Goal: Information Seeking & Learning: Learn about a topic

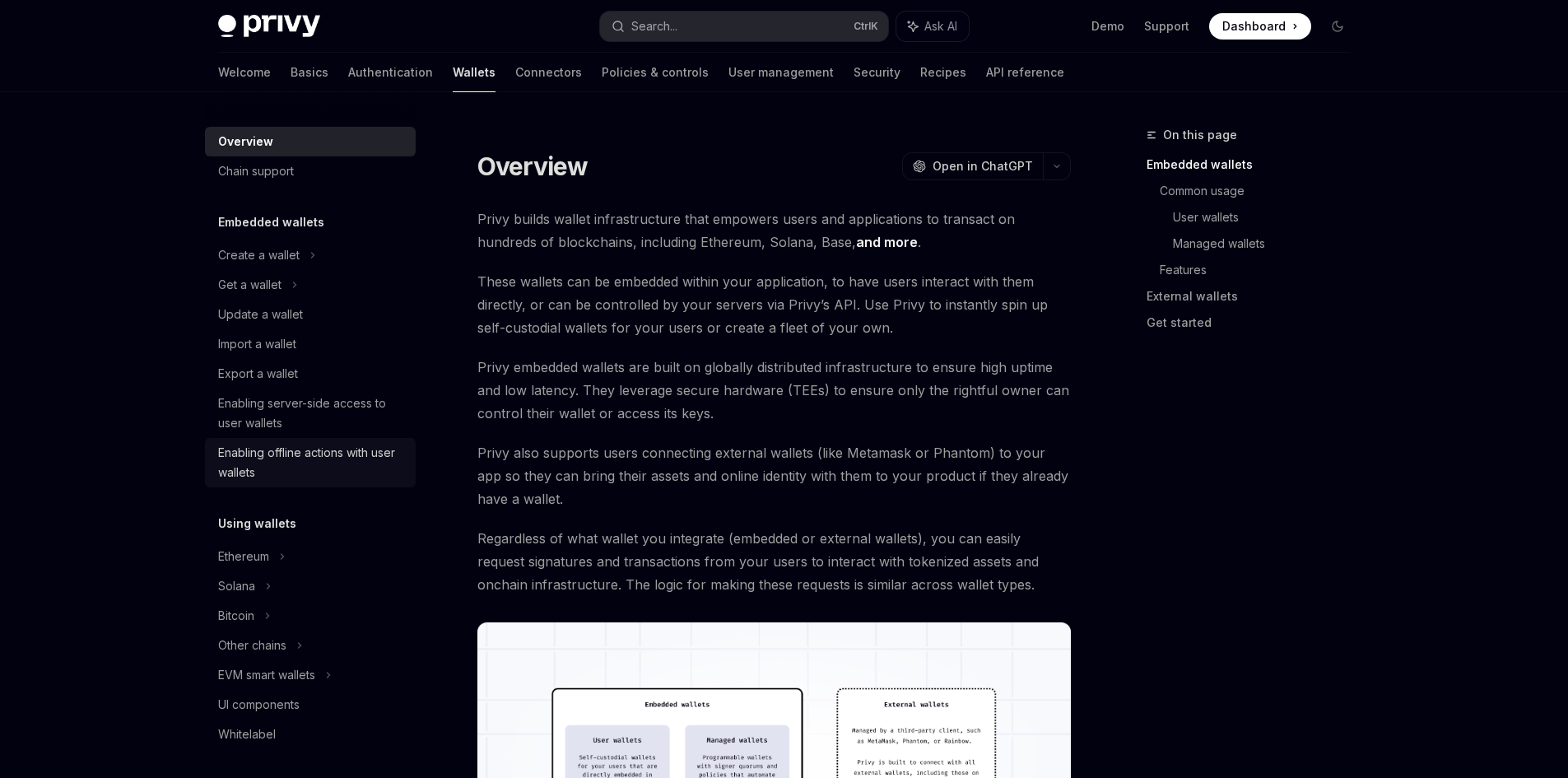
click at [255, 469] on div "Enabling offline actions with user wallets" at bounding box center [311, 462] width 188 height 40
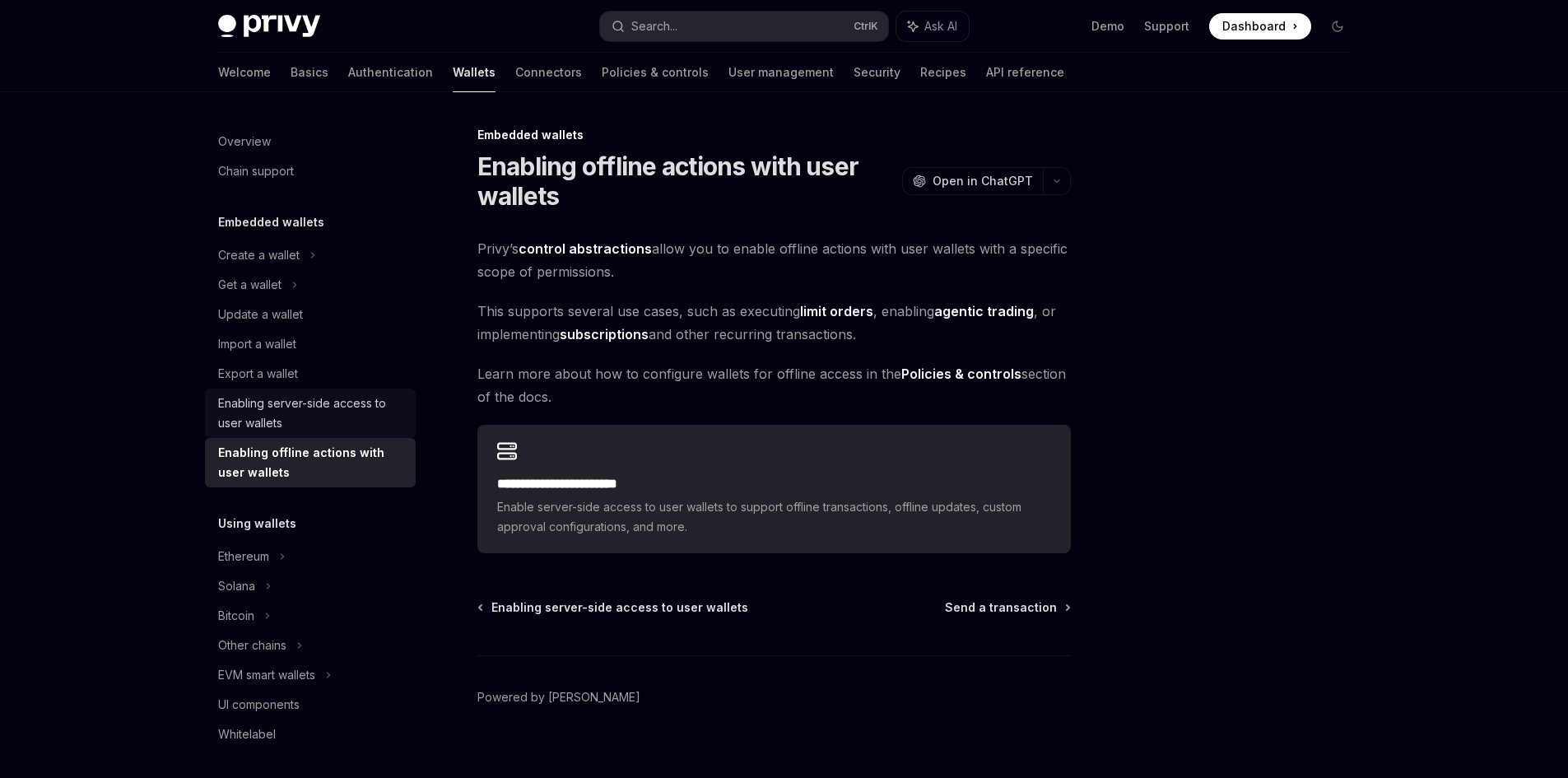
click at [274, 422] on div "Enabling server-side access to user wallets" at bounding box center [311, 413] width 188 height 40
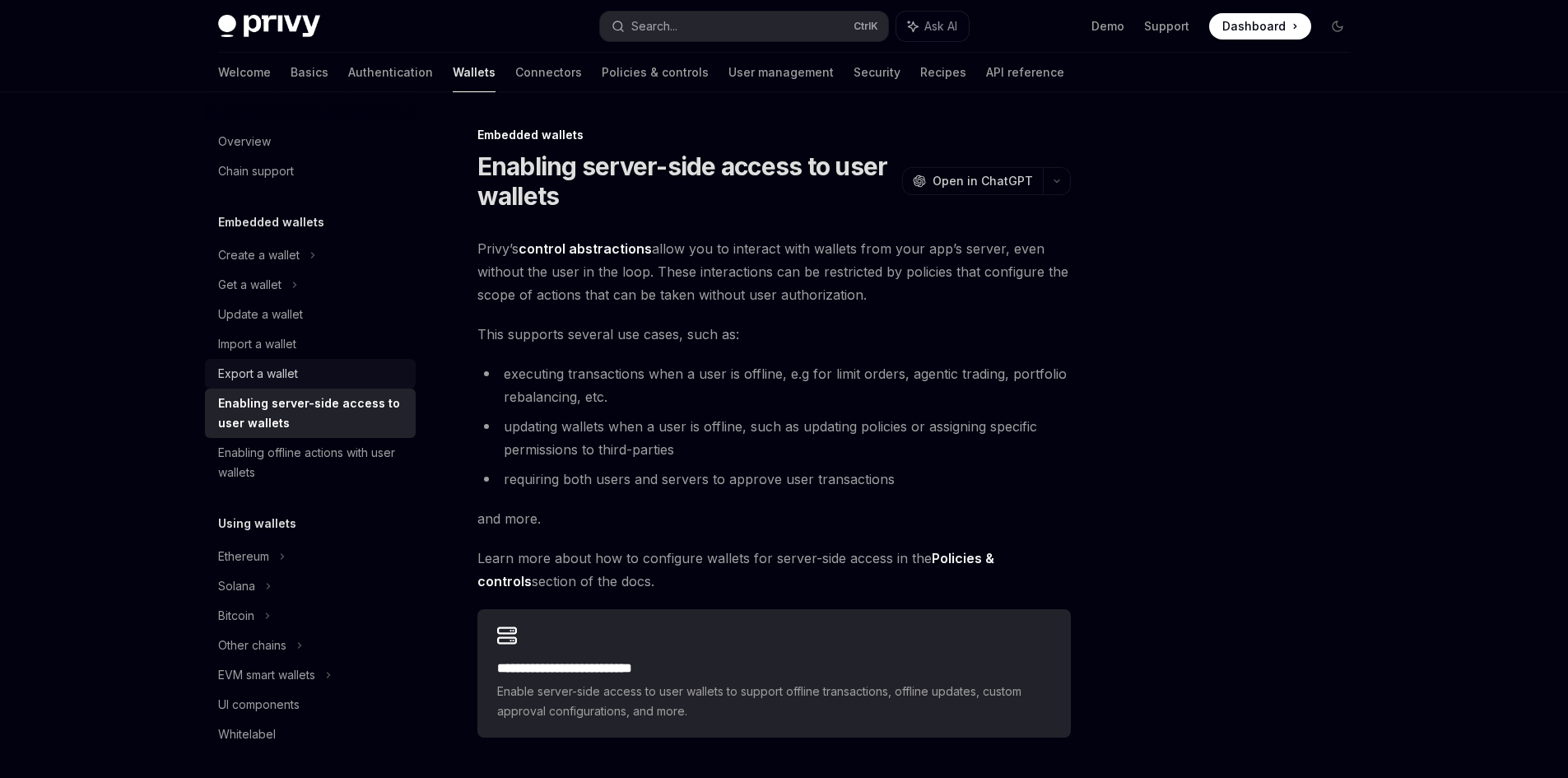
click at [308, 373] on div "Export a wallet" at bounding box center [311, 373] width 188 height 20
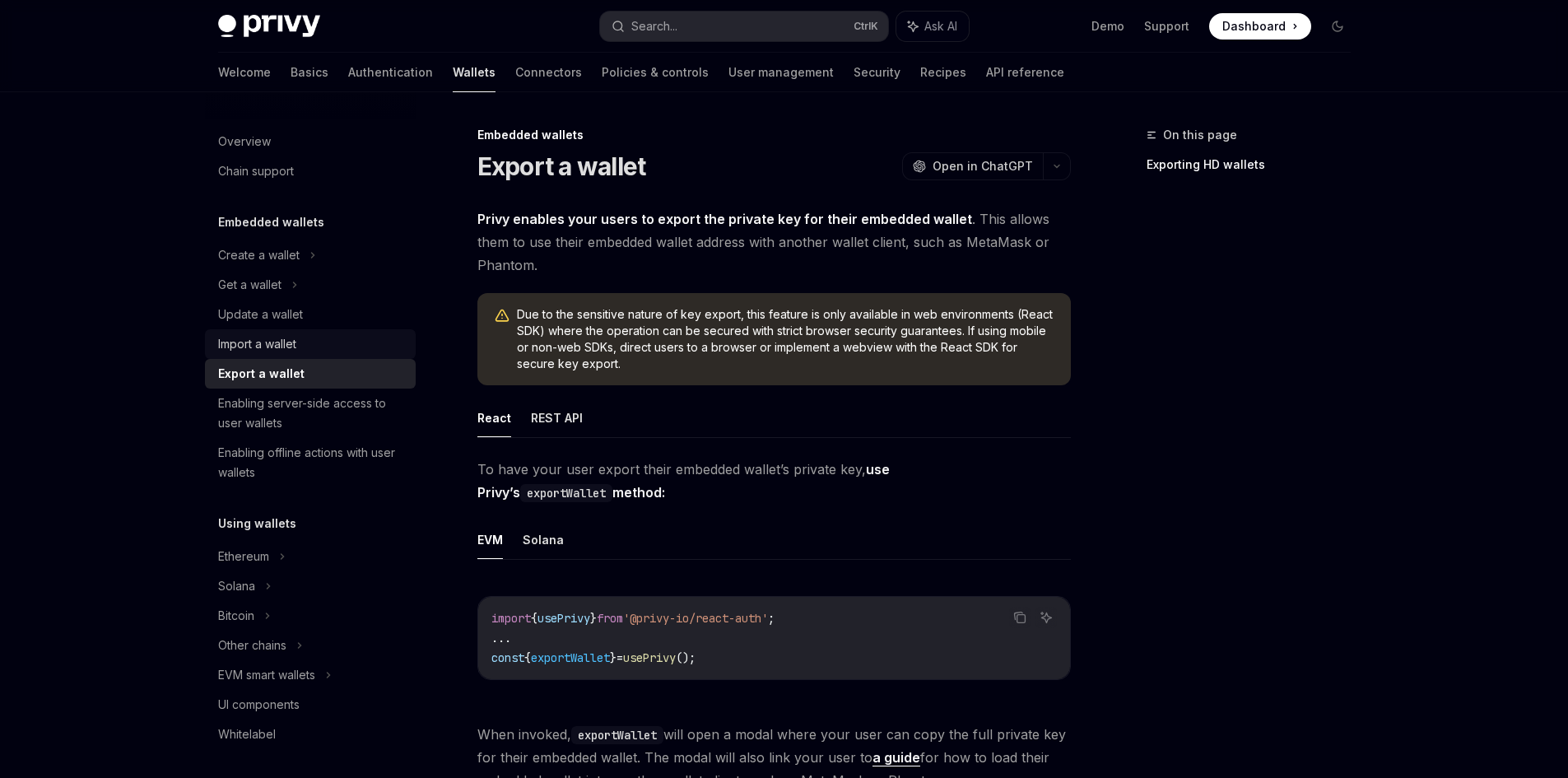
click at [316, 349] on div "Import a wallet" at bounding box center [311, 344] width 188 height 20
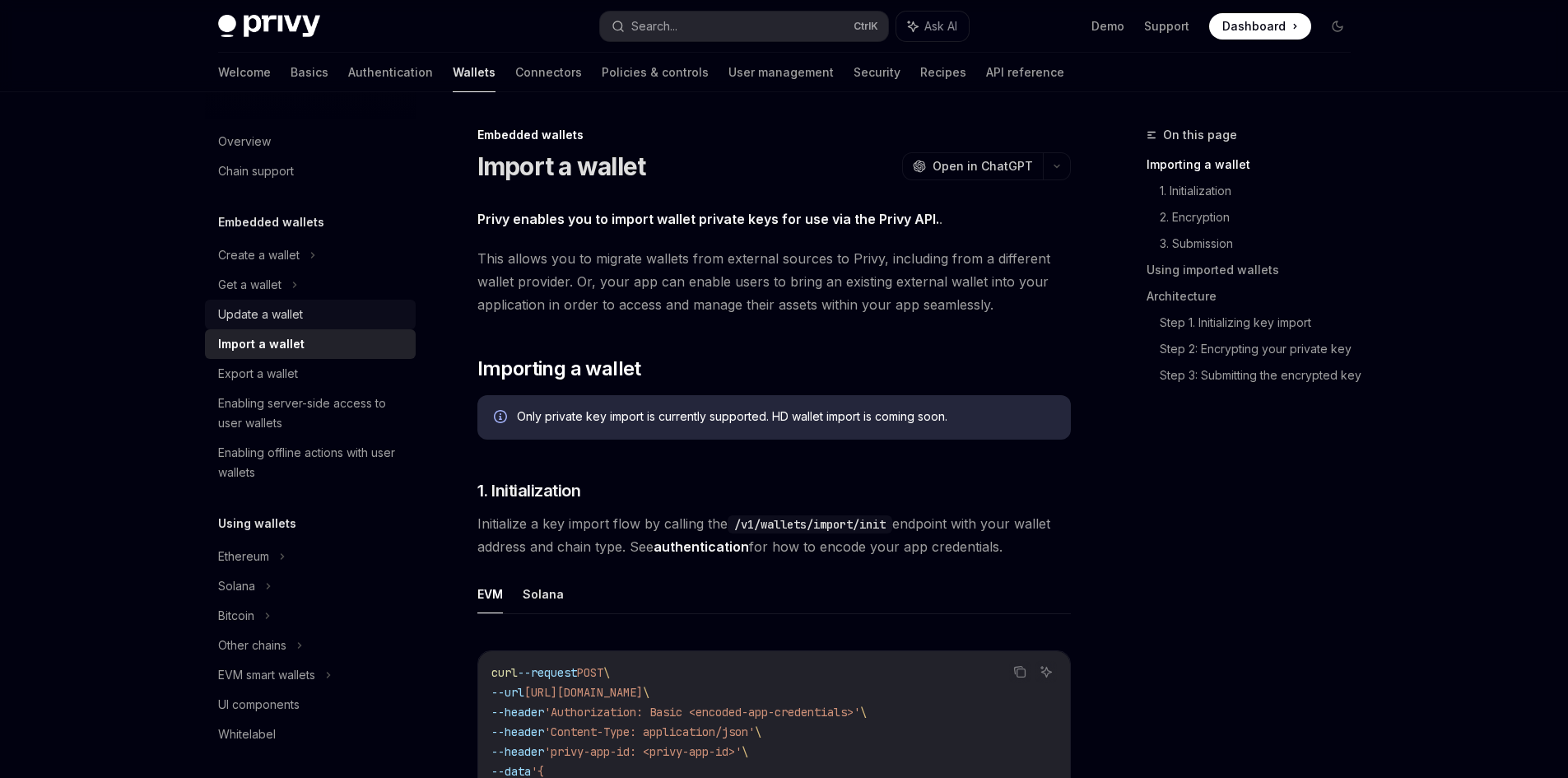
click at [328, 322] on div "Update a wallet" at bounding box center [311, 314] width 188 height 20
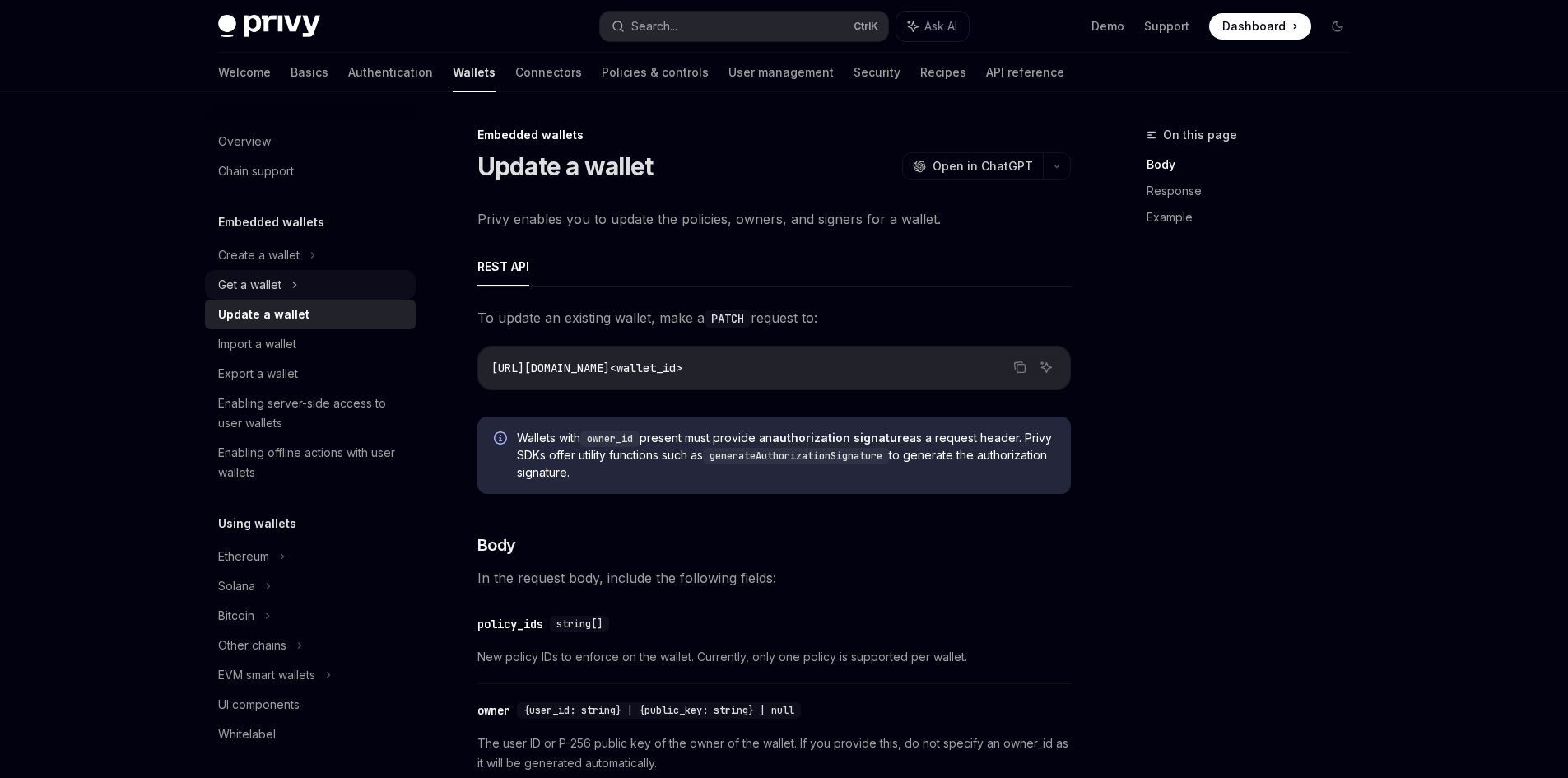
click at [343, 295] on div "Get a wallet" at bounding box center [311, 284] width 210 height 30
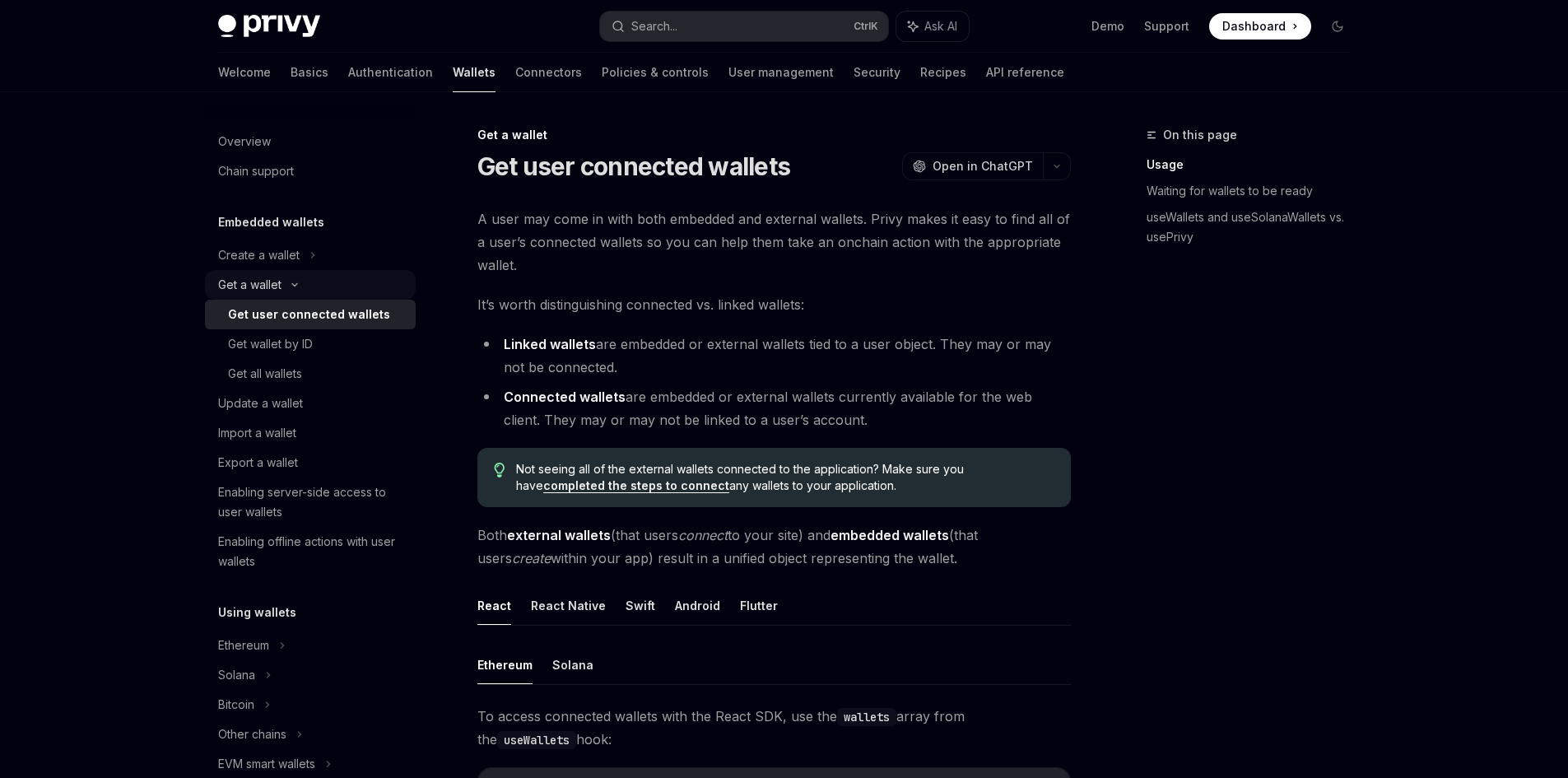
click at [343, 295] on div "Get a wallet" at bounding box center [311, 284] width 210 height 30
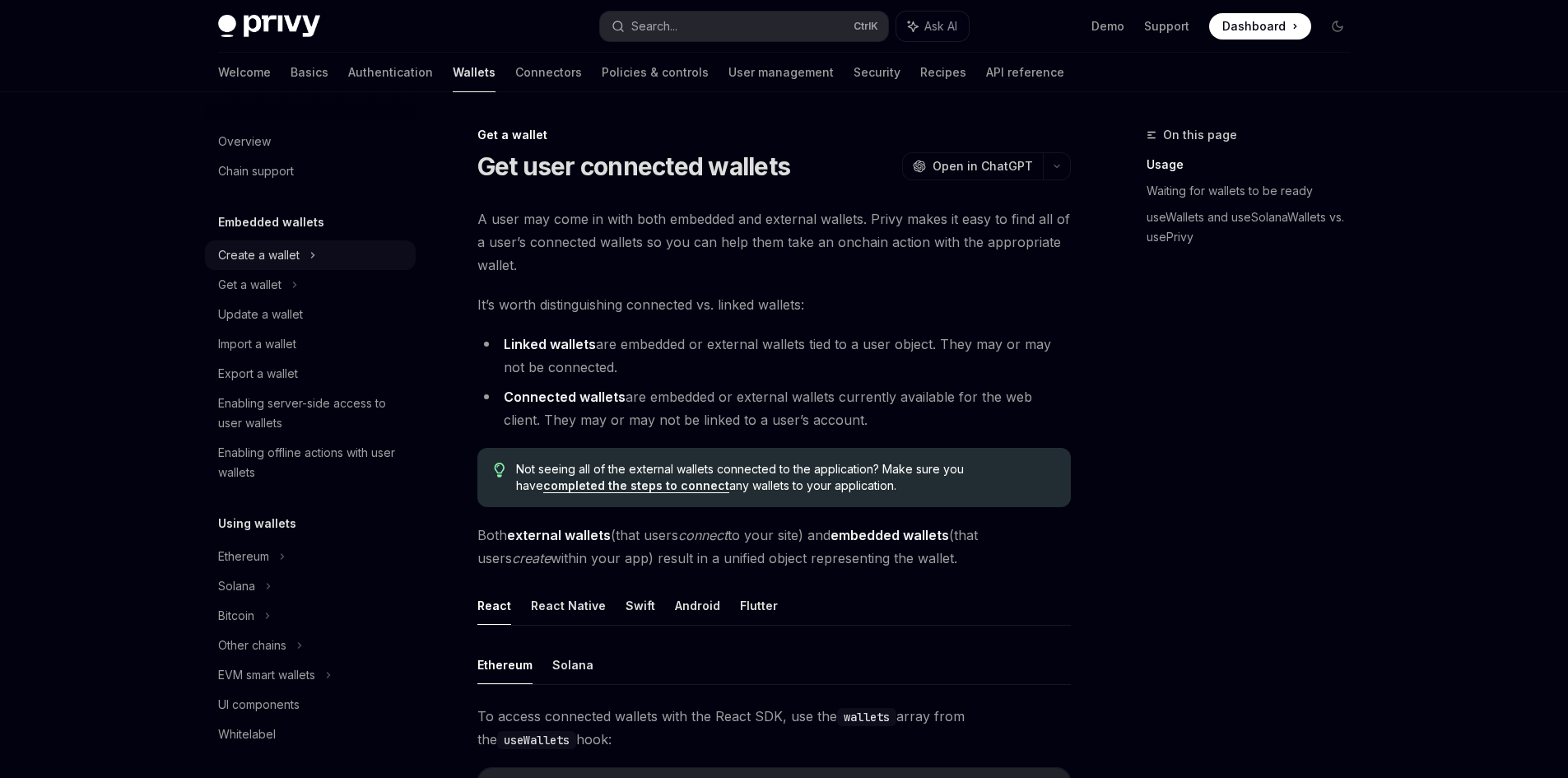
click at [380, 254] on div "Create a wallet" at bounding box center [311, 255] width 210 height 30
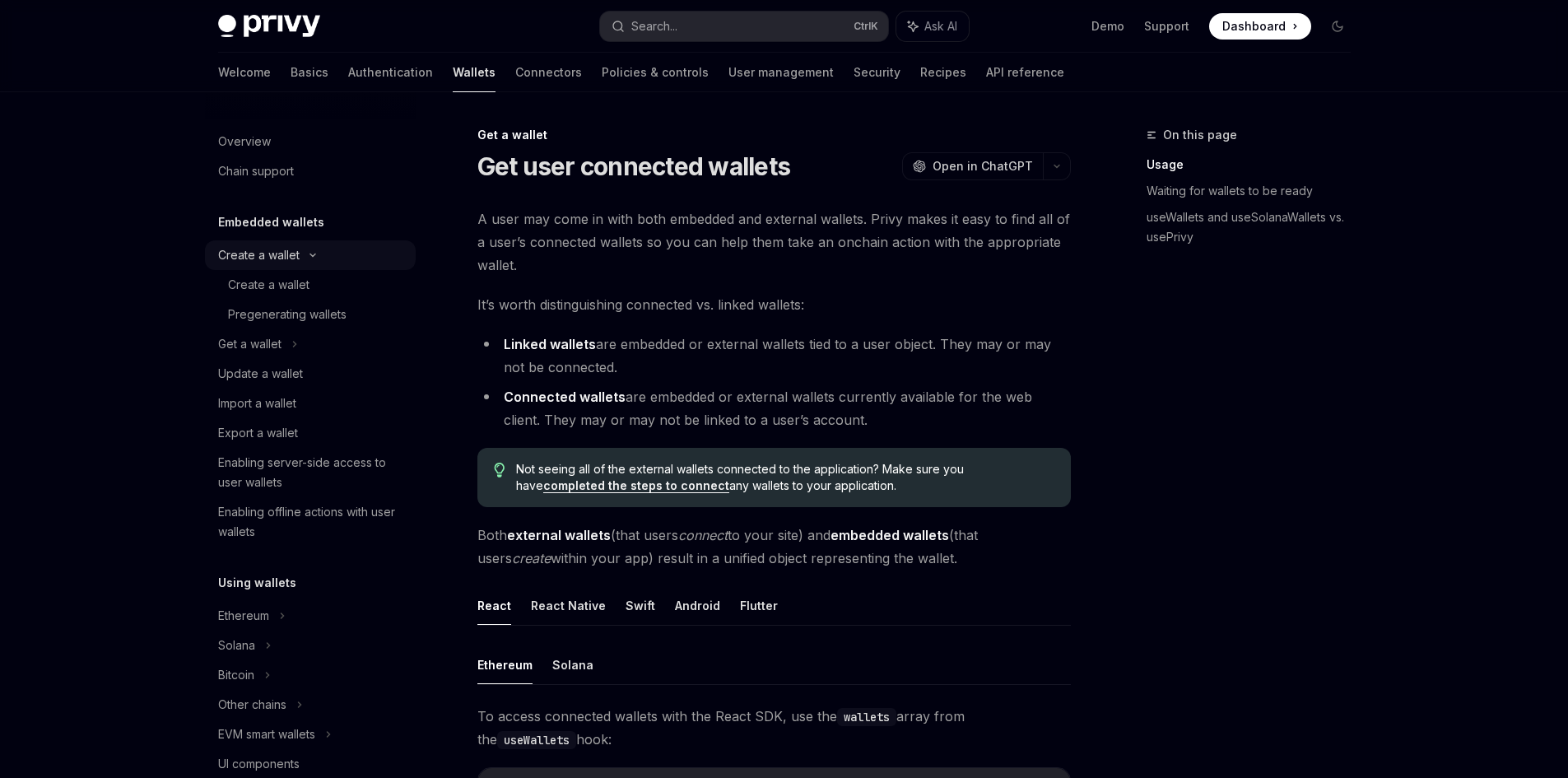
click at [380, 254] on div "Create a wallet" at bounding box center [311, 255] width 210 height 30
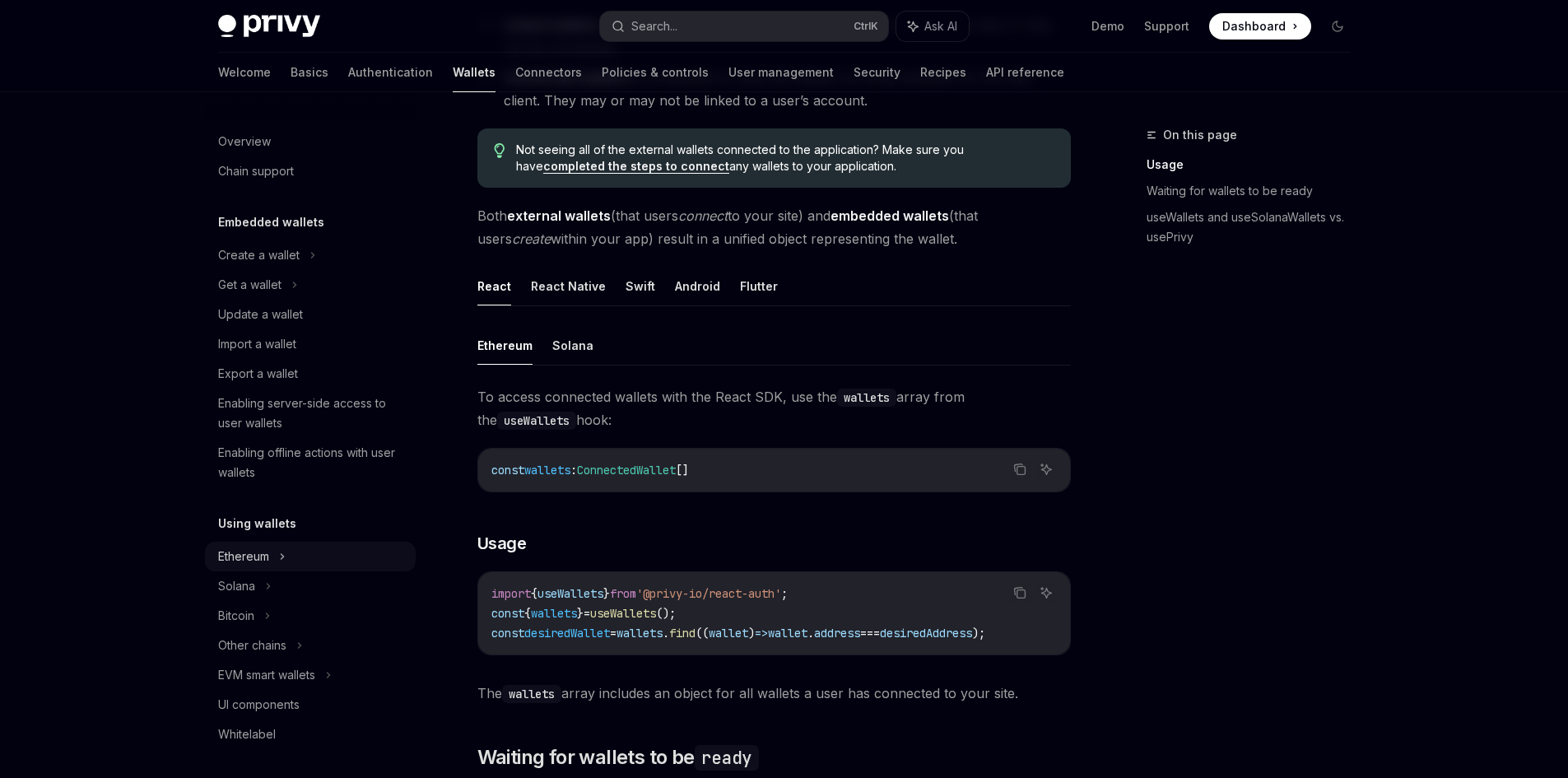
scroll to position [329, 0]
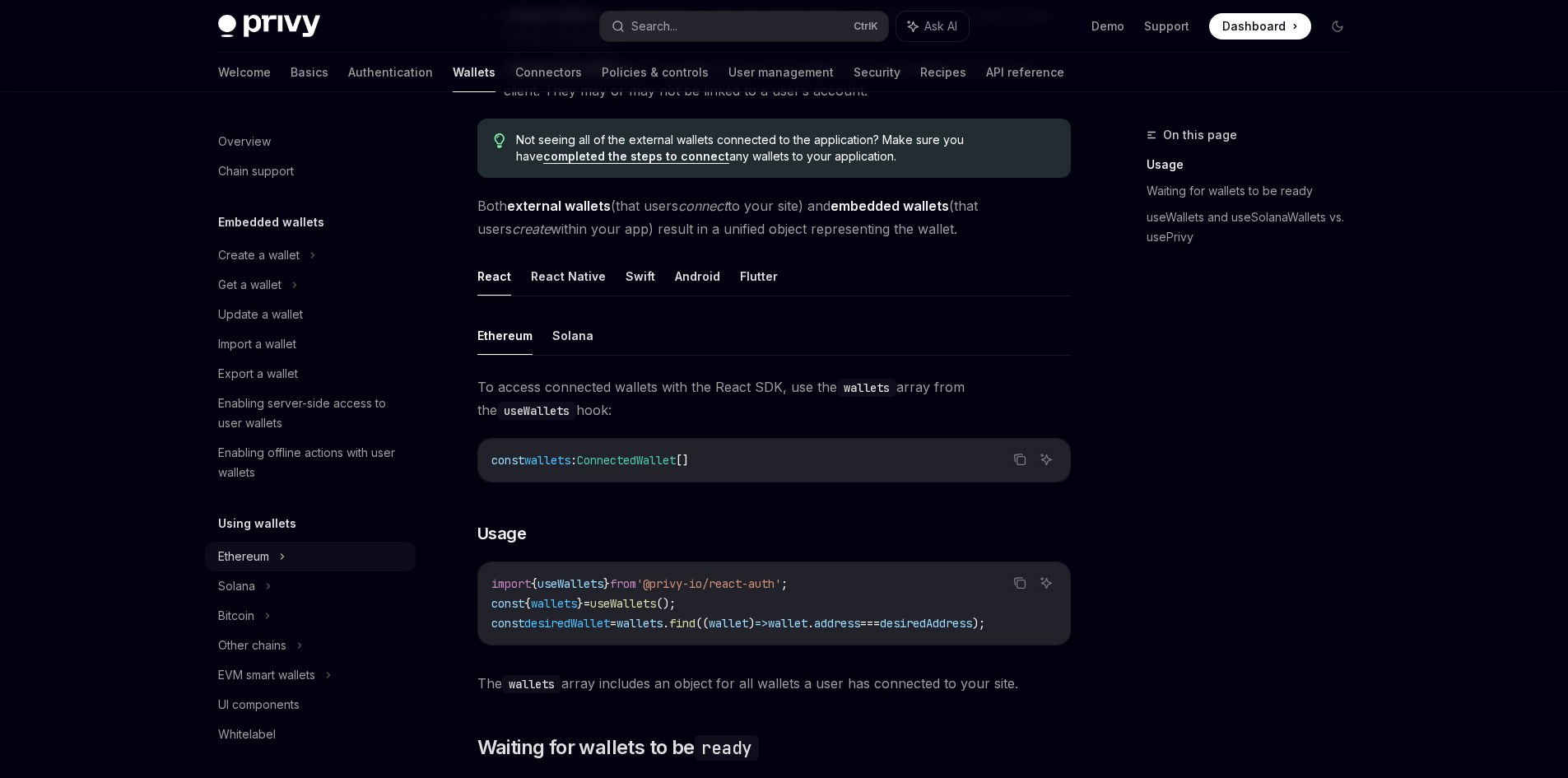
click at [292, 270] on div "Ethereum" at bounding box center [311, 255] width 210 height 30
type textarea "*"
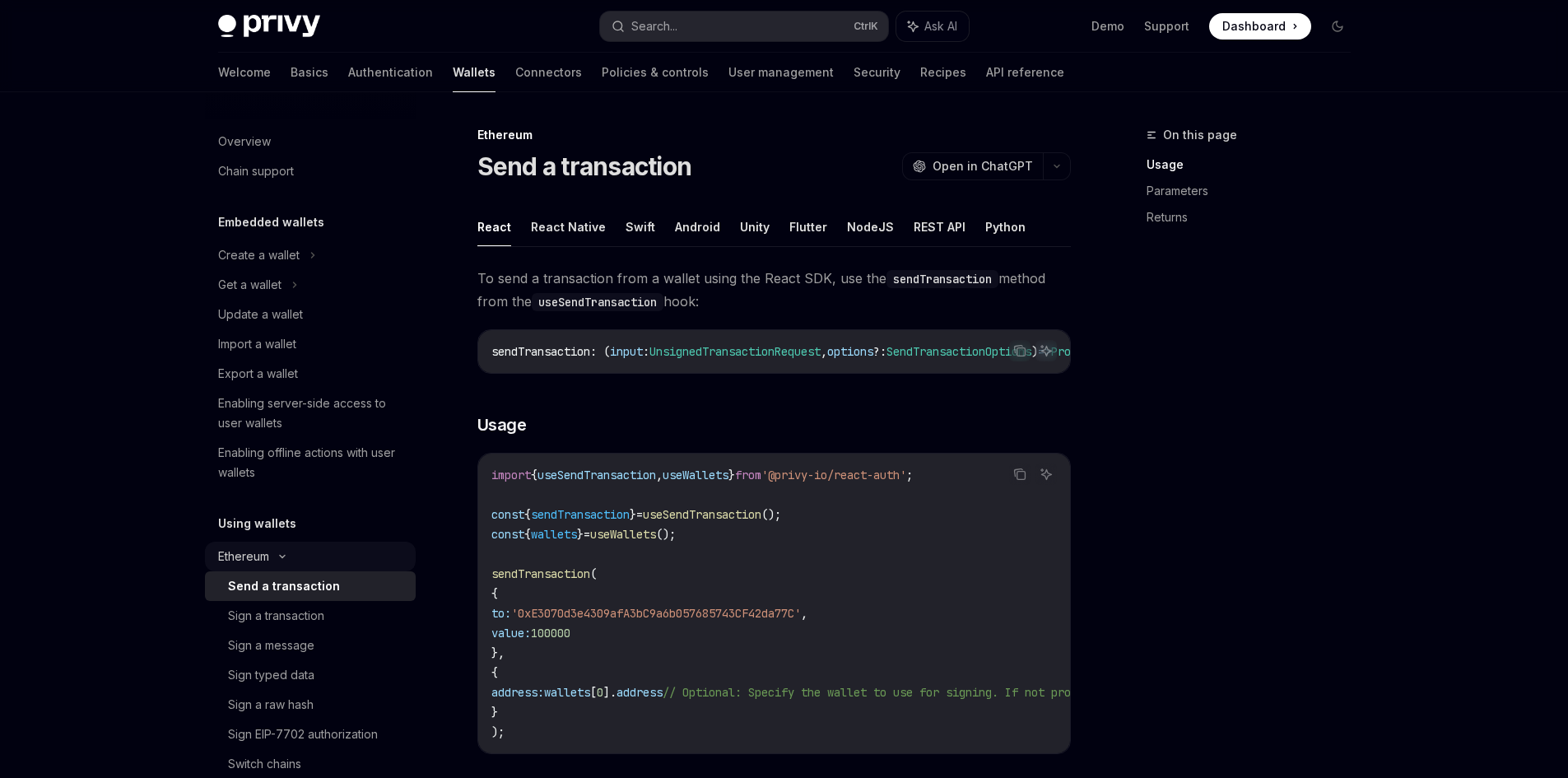
click at [292, 270] on div "Ethereum" at bounding box center [311, 255] width 210 height 30
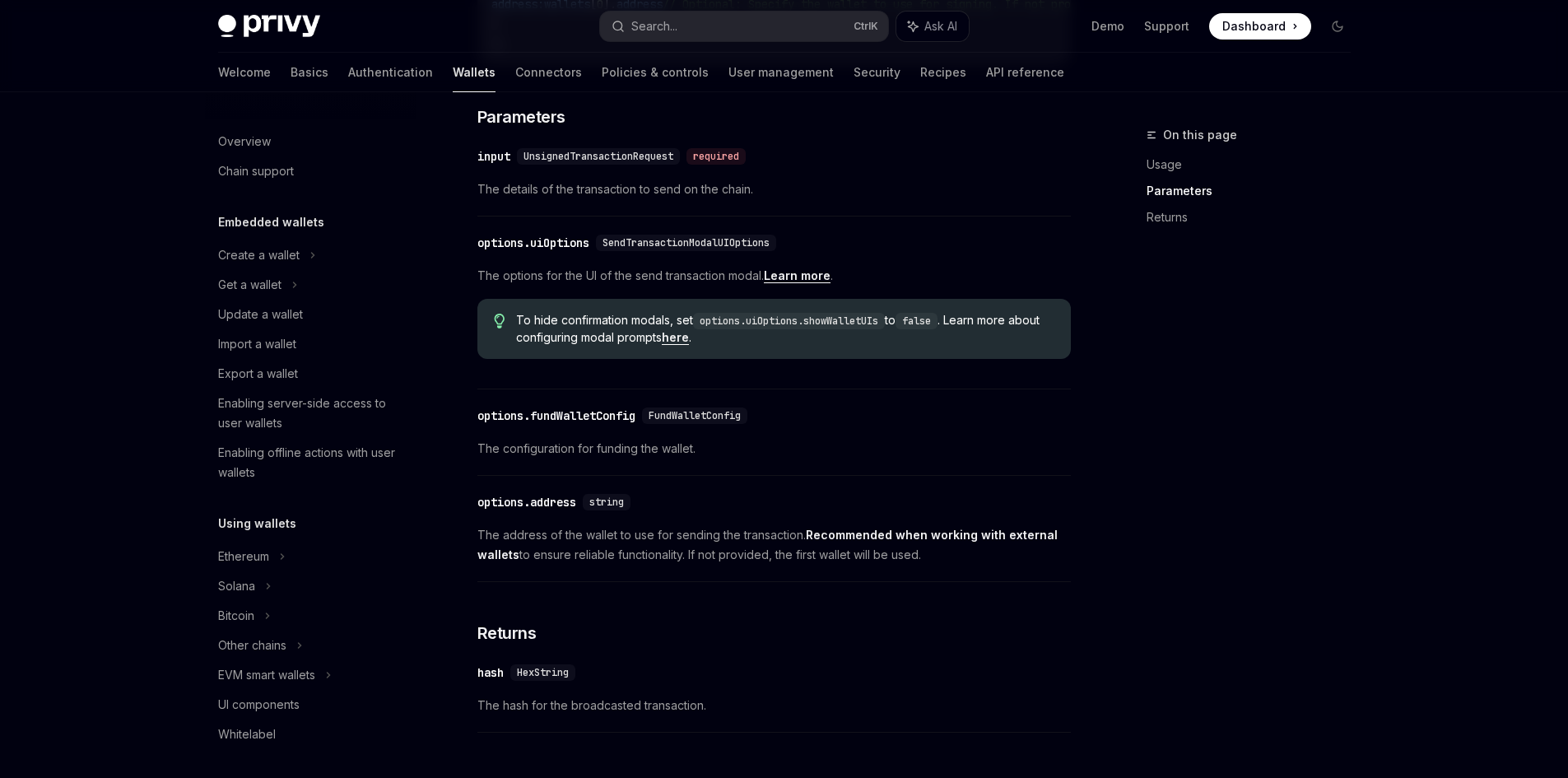
scroll to position [909, 0]
